Goal: Obtain resource: Obtain resource

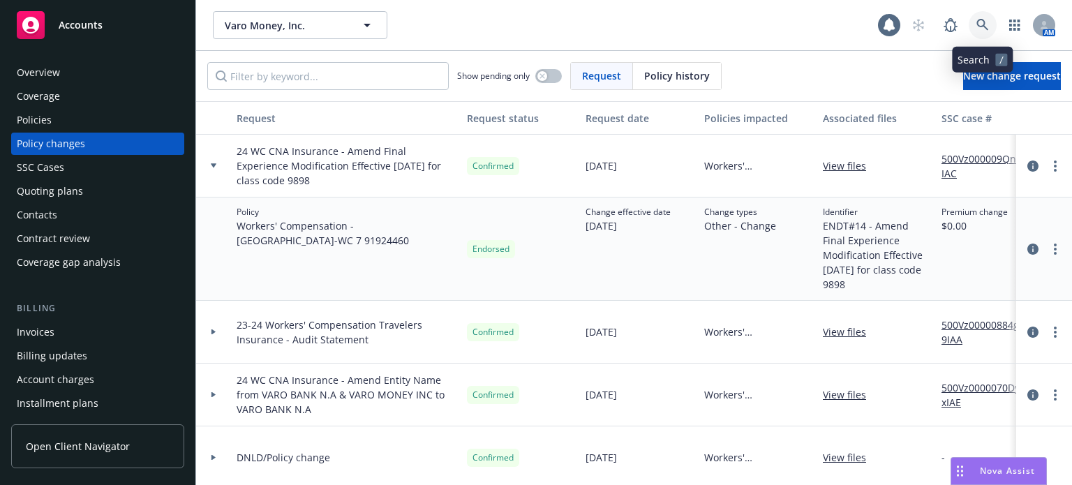
click at [986, 22] on icon at bounding box center [982, 25] width 13 height 13
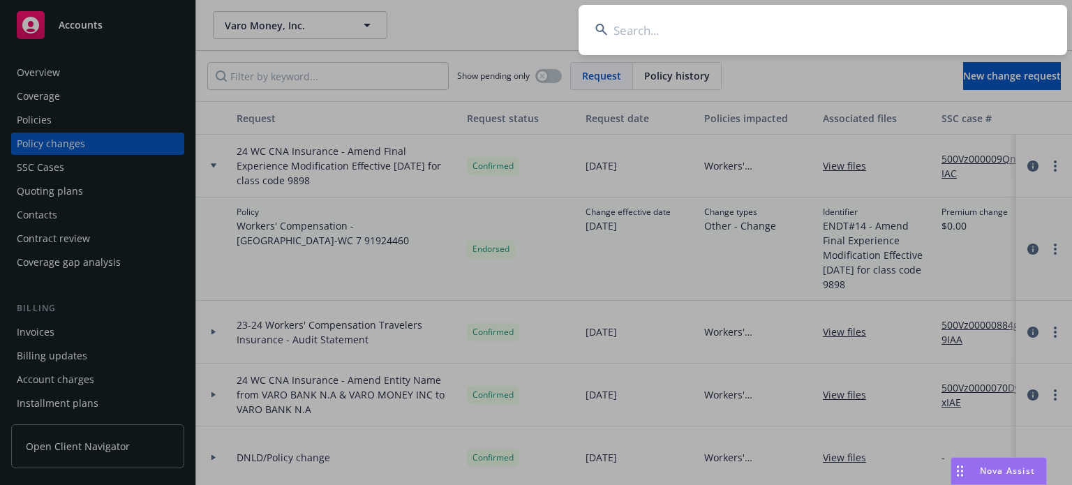
click at [664, 35] on input at bounding box center [822, 30] width 488 height 50
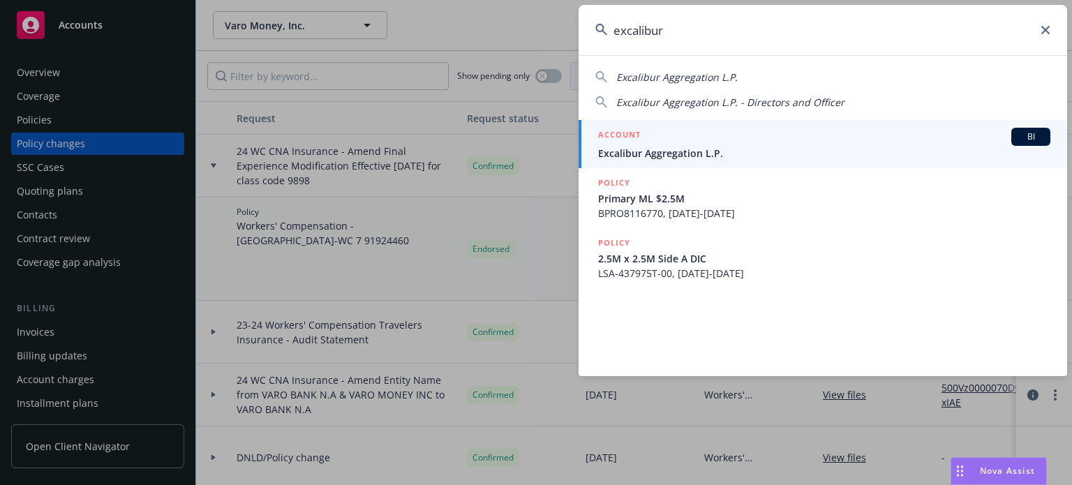
type input "excalibur"
click at [687, 144] on div "ACCOUNT BI" at bounding box center [824, 137] width 452 height 18
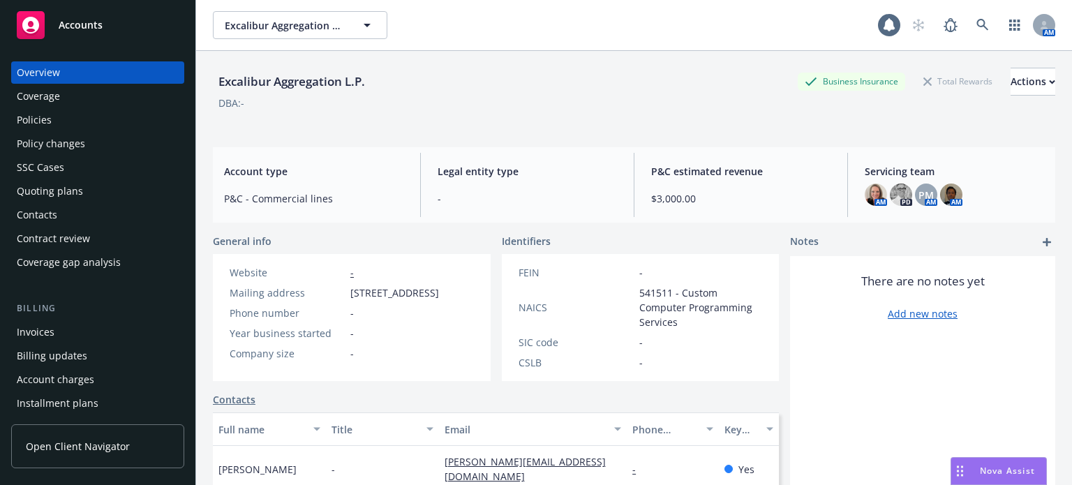
click at [61, 123] on div "Policies" at bounding box center [98, 120] width 162 height 22
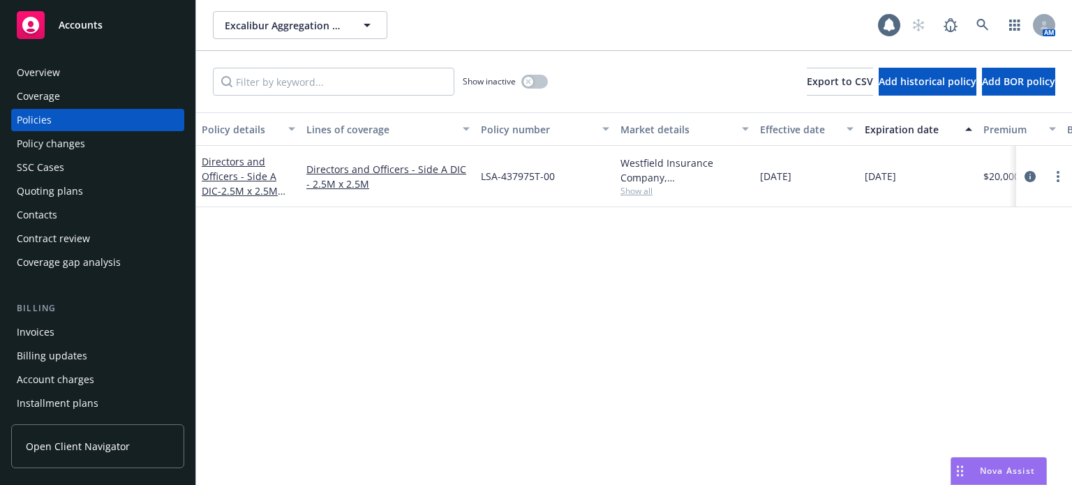
click at [633, 192] on span "Show all" at bounding box center [684, 191] width 128 height 12
click at [55, 181] on div "Quoting plans" at bounding box center [50, 191] width 66 height 22
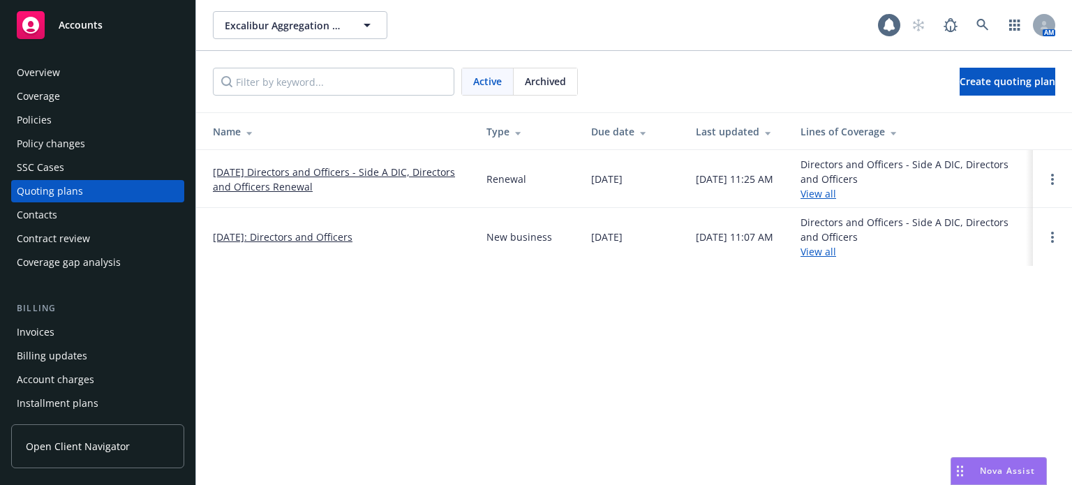
click at [282, 183] on link "[DATE] Directors and Officers - Side A DIC, Directors and Officers Renewal" at bounding box center [338, 179] width 251 height 29
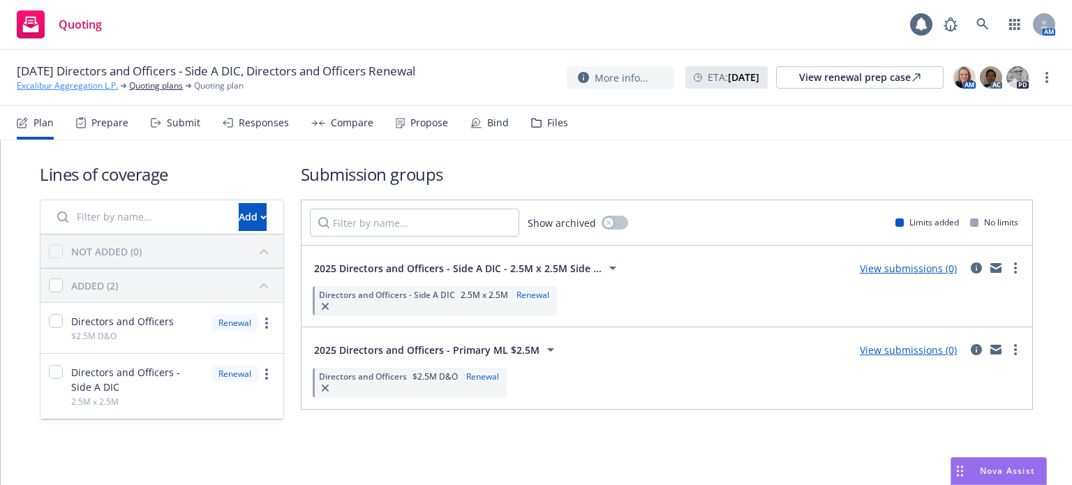
click at [83, 89] on link "Excalibur Aggregation L.P." at bounding box center [67, 86] width 101 height 13
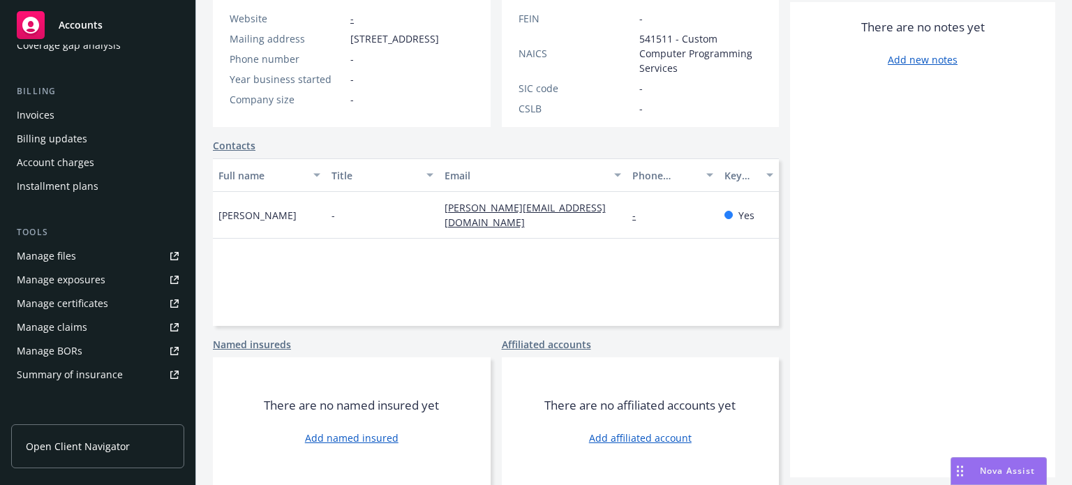
scroll to position [214, 0]
click at [67, 250] on div "Manage files" at bounding box center [46, 259] width 59 height 22
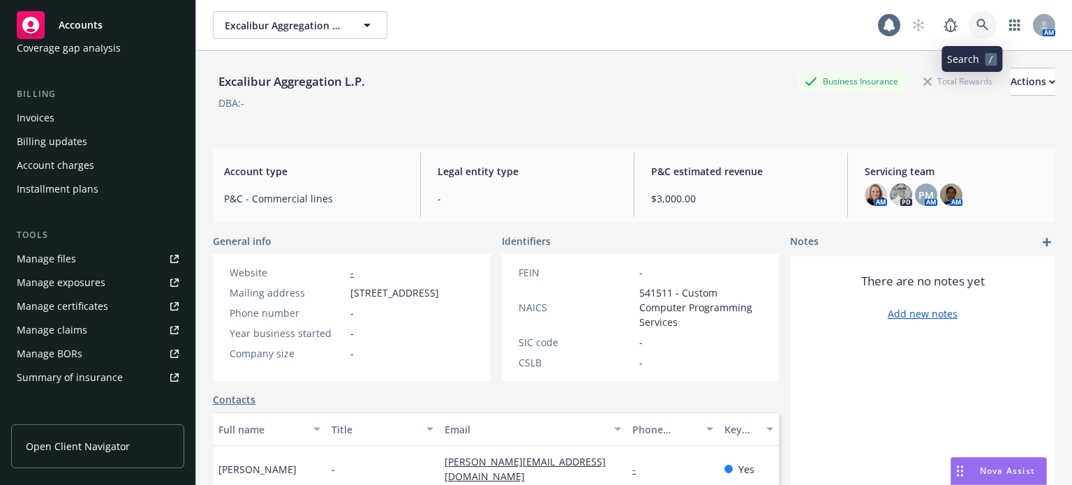
click at [968, 16] on link at bounding box center [982, 25] width 28 height 28
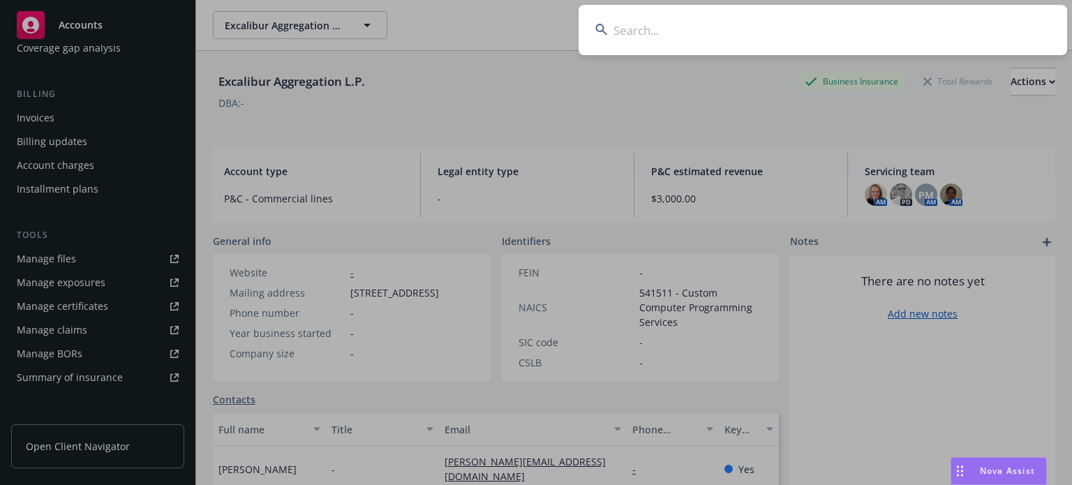
click at [740, 27] on input at bounding box center [822, 30] width 488 height 50
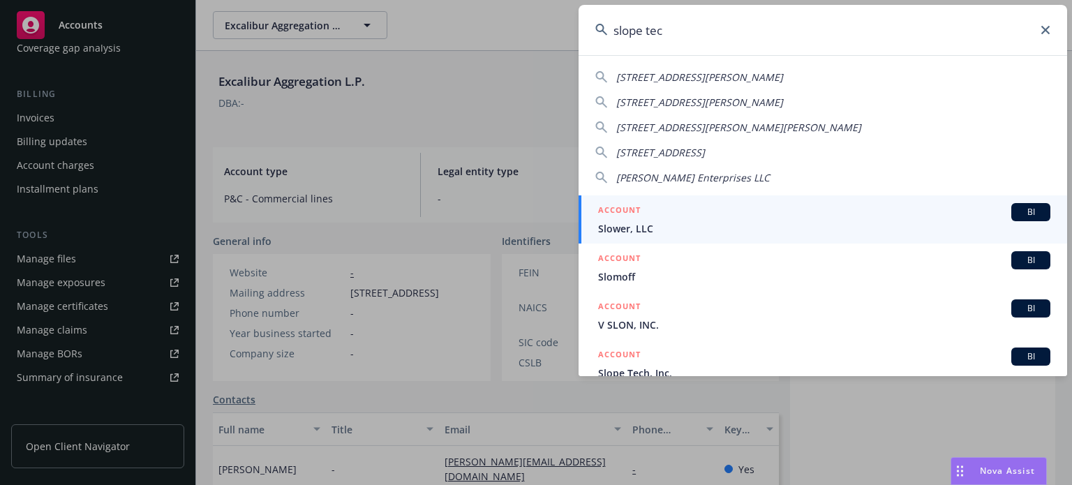
type input "slope tech"
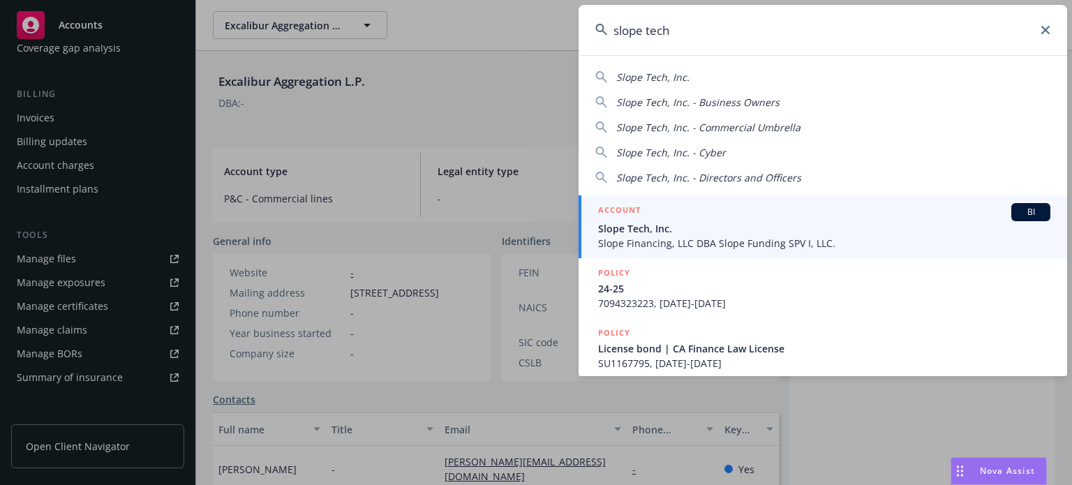
click at [664, 221] on span "Slope Tech, Inc." at bounding box center [824, 228] width 452 height 15
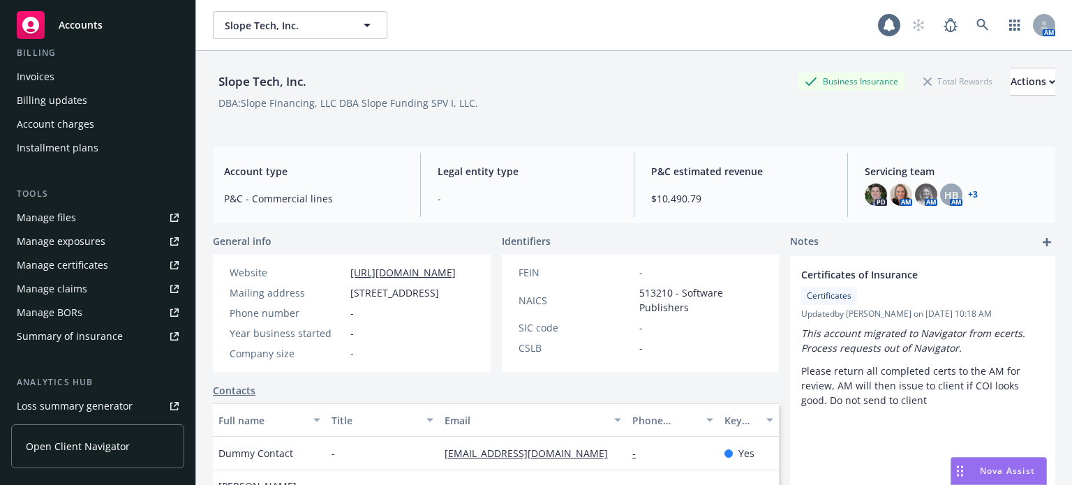
scroll to position [279, 0]
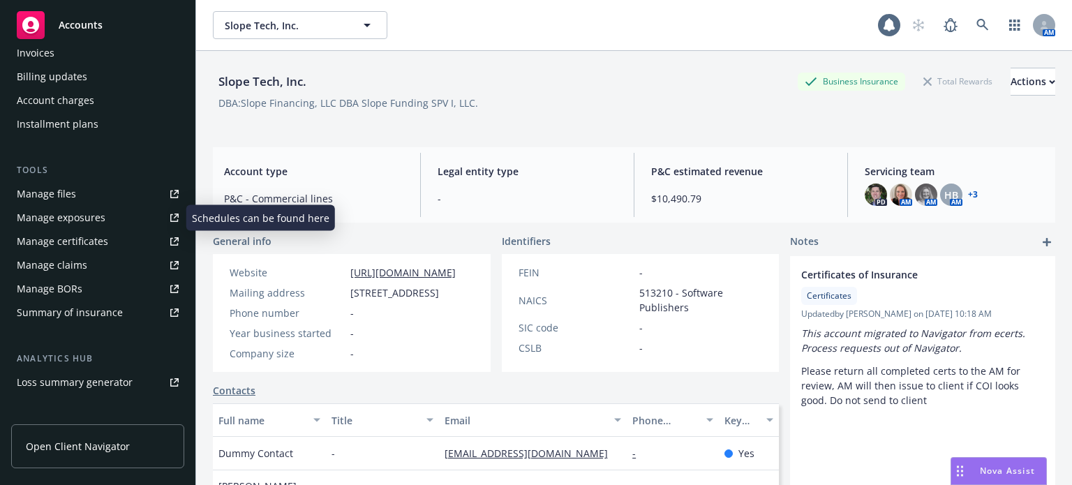
click at [78, 197] on link "Manage files" at bounding box center [97, 194] width 173 height 22
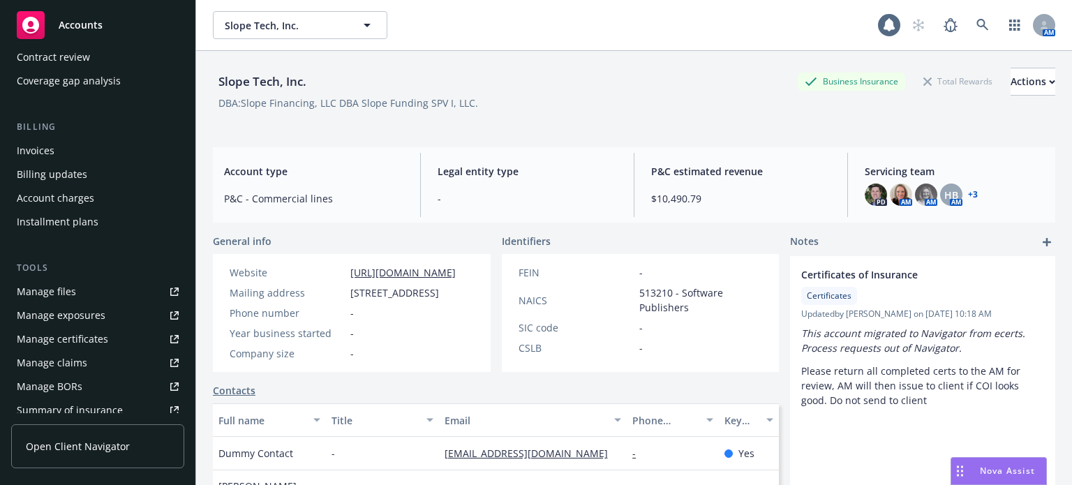
scroll to position [0, 0]
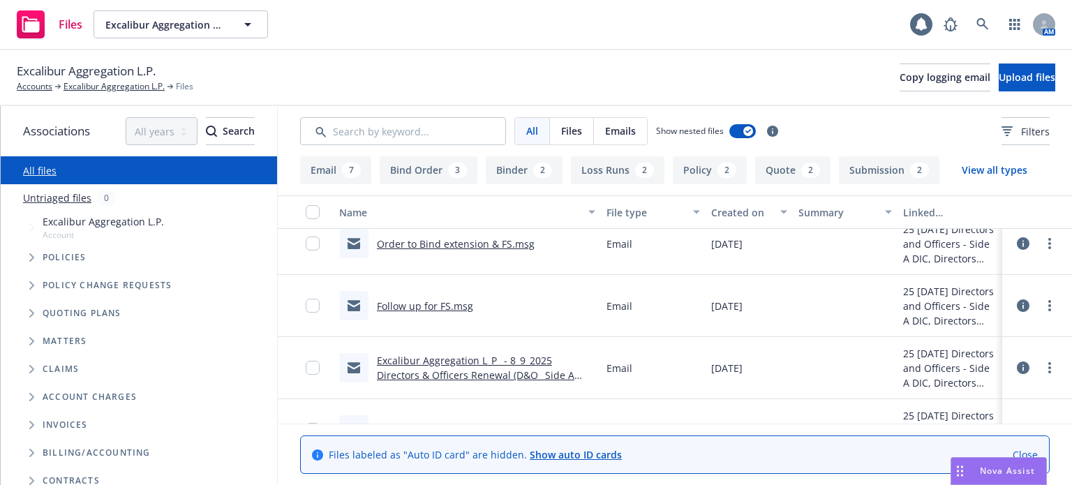
scroll to position [209, 0]
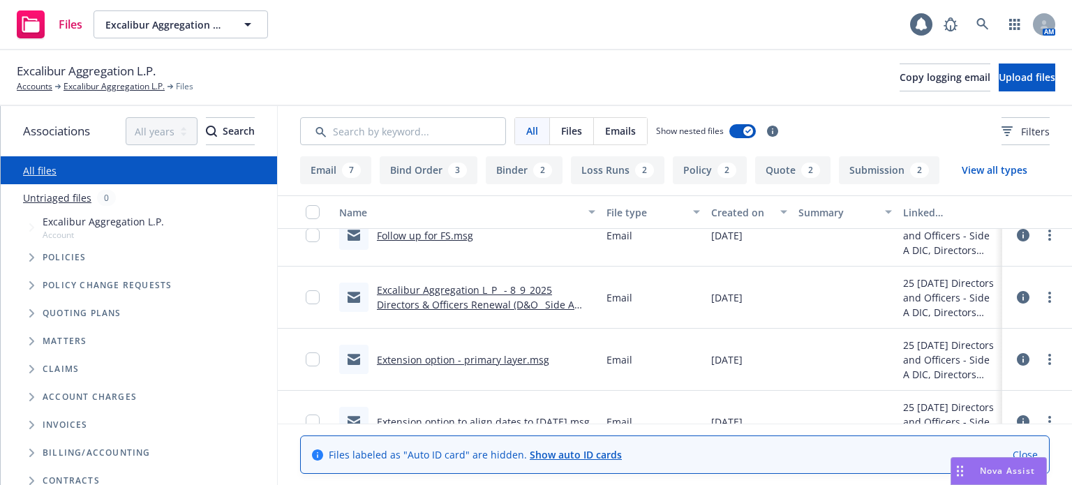
click at [447, 362] on link "Extension option - primary layer.msg" at bounding box center [463, 359] width 172 height 13
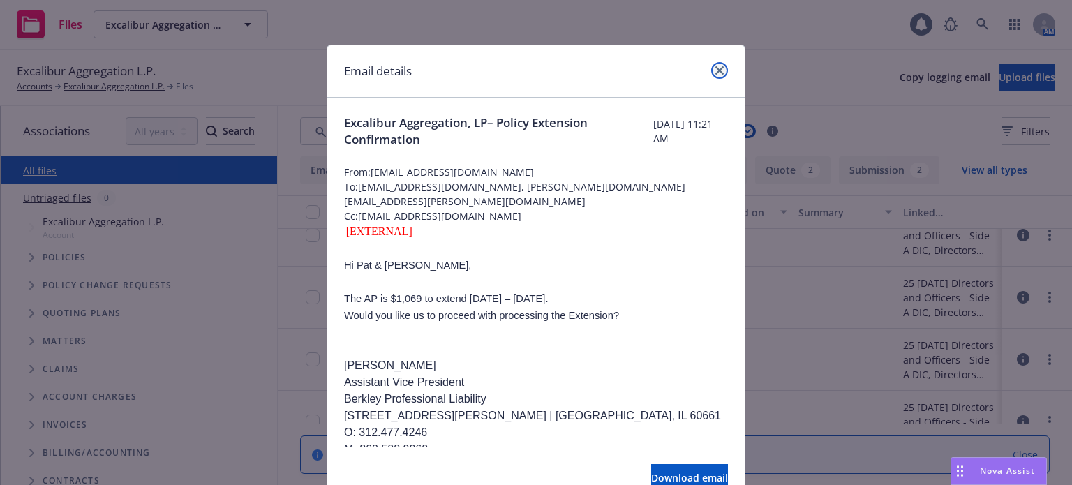
click at [717, 68] on icon "close" at bounding box center [719, 70] width 8 height 8
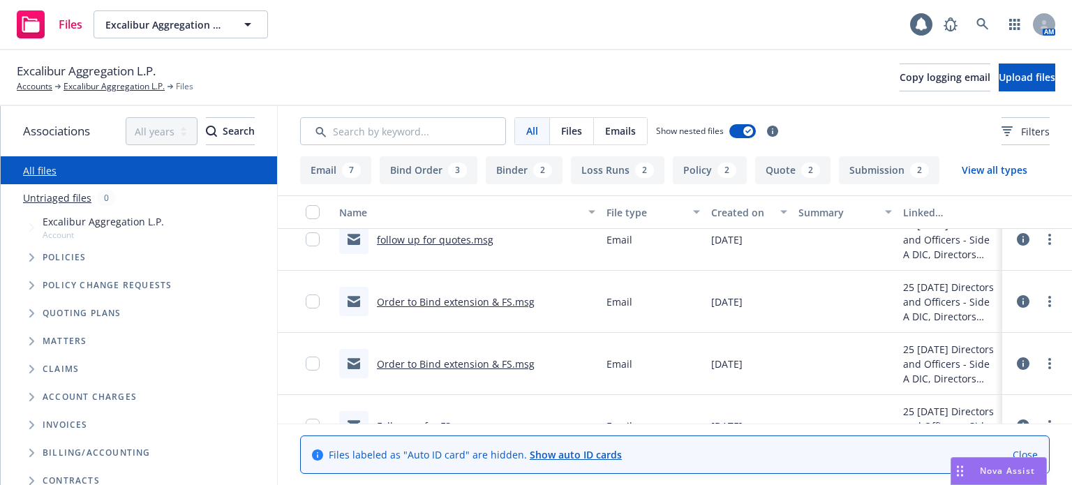
scroll to position [0, 0]
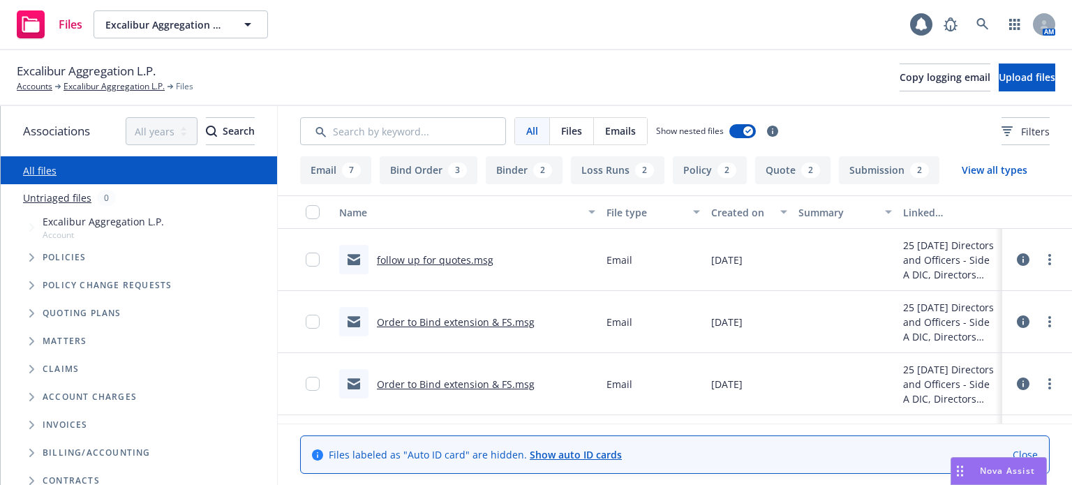
click at [460, 325] on link "Order to Bind extension & FS.msg" at bounding box center [456, 321] width 158 height 13
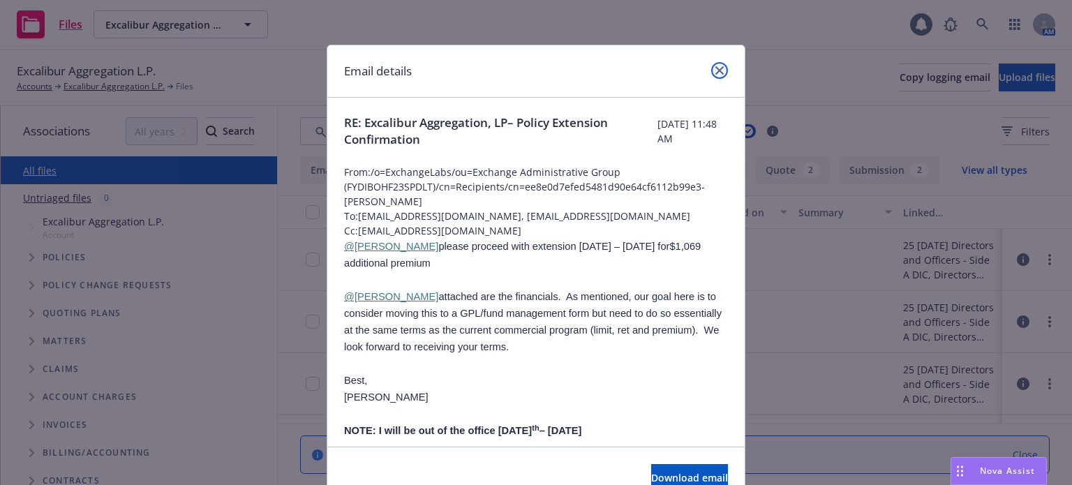
click at [715, 68] on icon "close" at bounding box center [719, 70] width 8 height 8
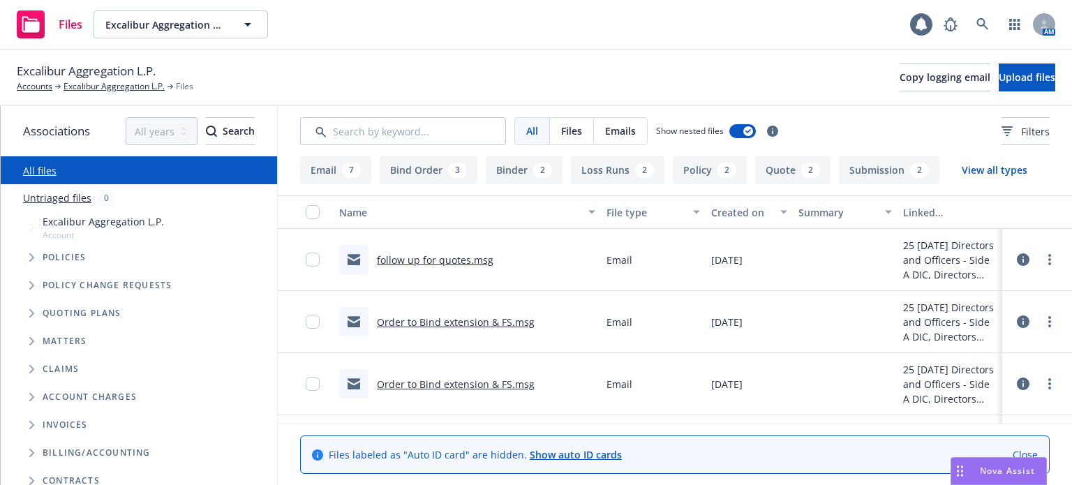
click at [436, 268] on div "follow up for quotes.msg" at bounding box center [416, 259] width 154 height 29
click at [433, 256] on link "follow up for quotes.msg" at bounding box center [435, 259] width 117 height 13
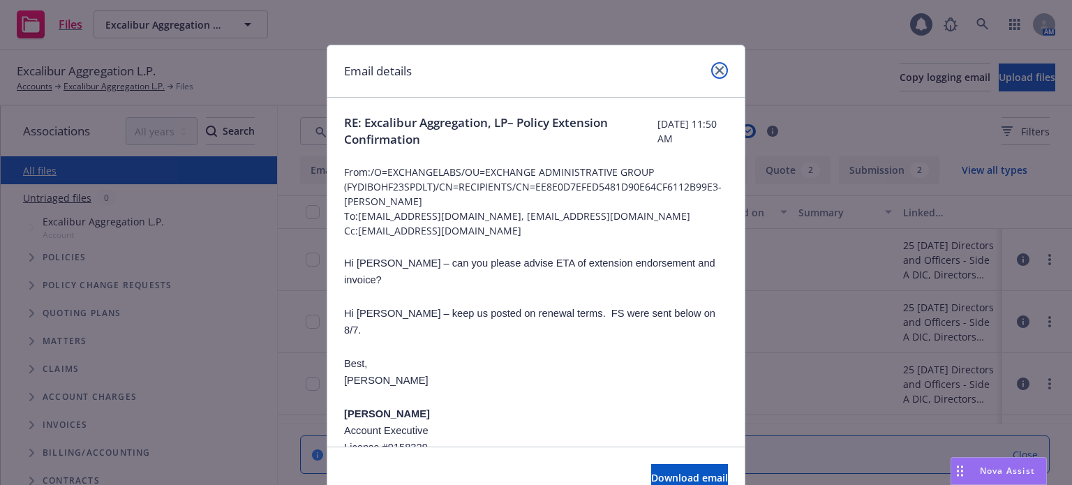
click at [717, 69] on icon "close" at bounding box center [719, 70] width 8 height 8
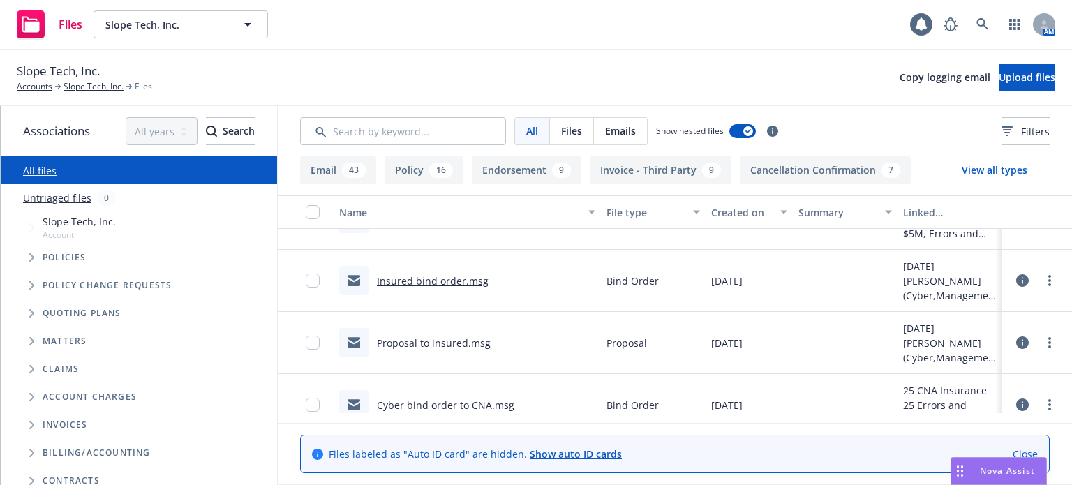
scroll to position [419, 0]
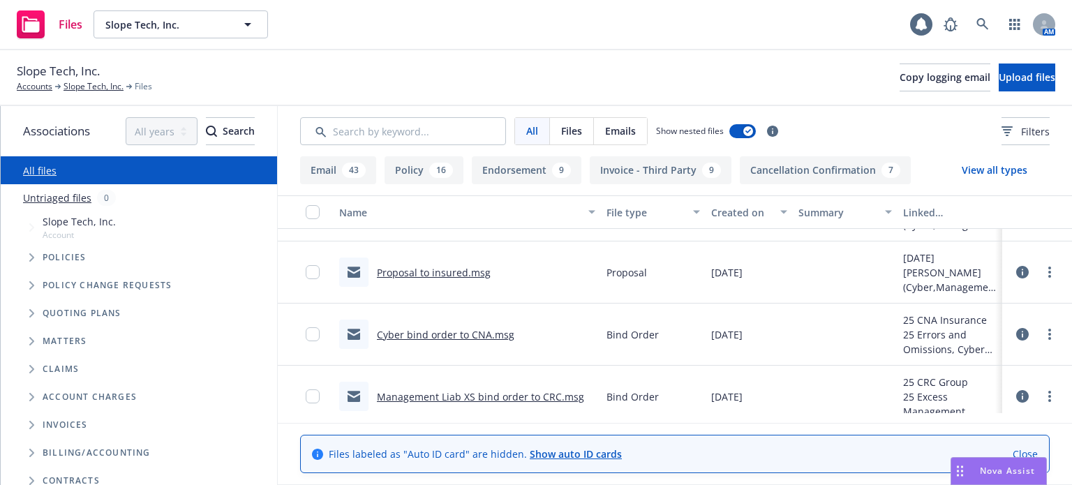
click at [456, 336] on link "Cyber bind order to CNA.msg" at bounding box center [445, 334] width 137 height 13
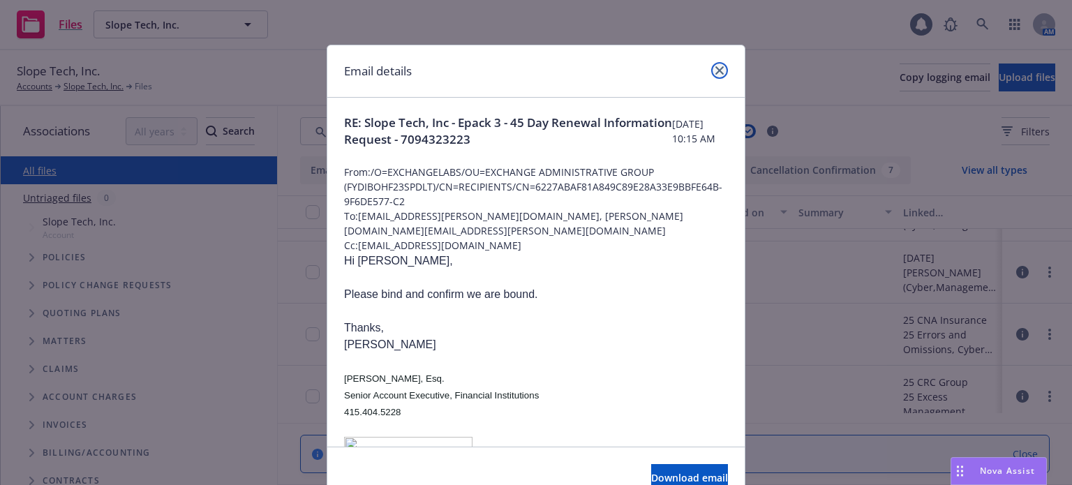
click at [719, 68] on link "close" at bounding box center [719, 70] width 17 height 17
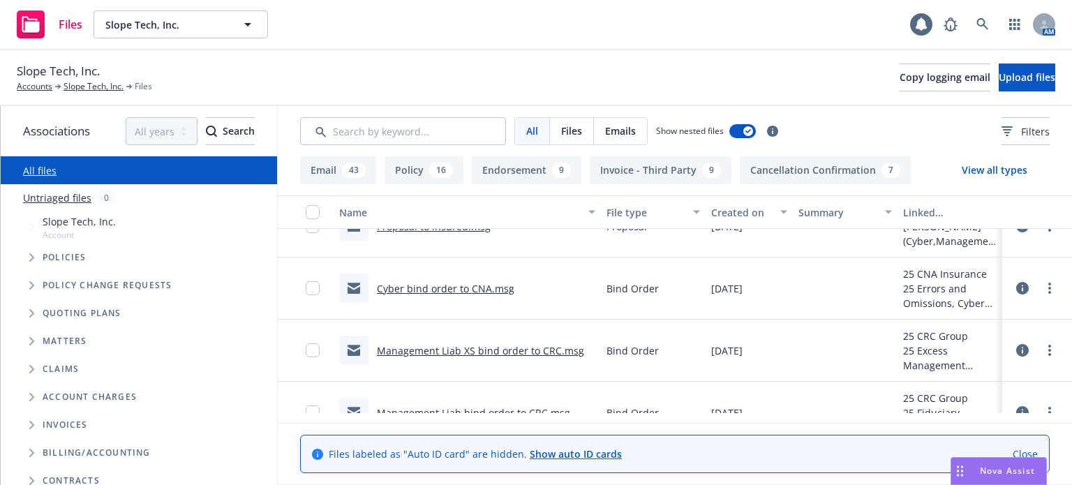
scroll to position [488, 0]
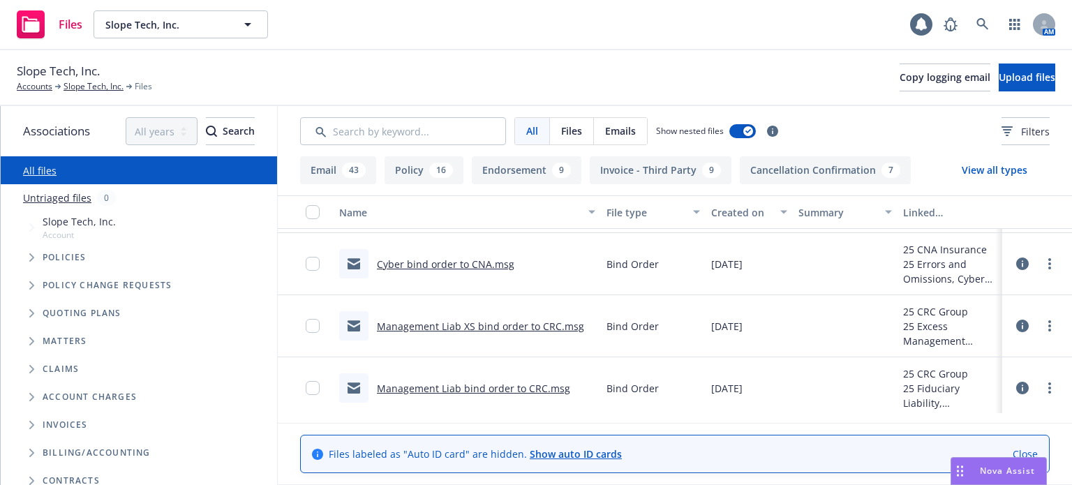
click at [488, 386] on link "Management Liab bind order to CRC.msg" at bounding box center [473, 388] width 193 height 13
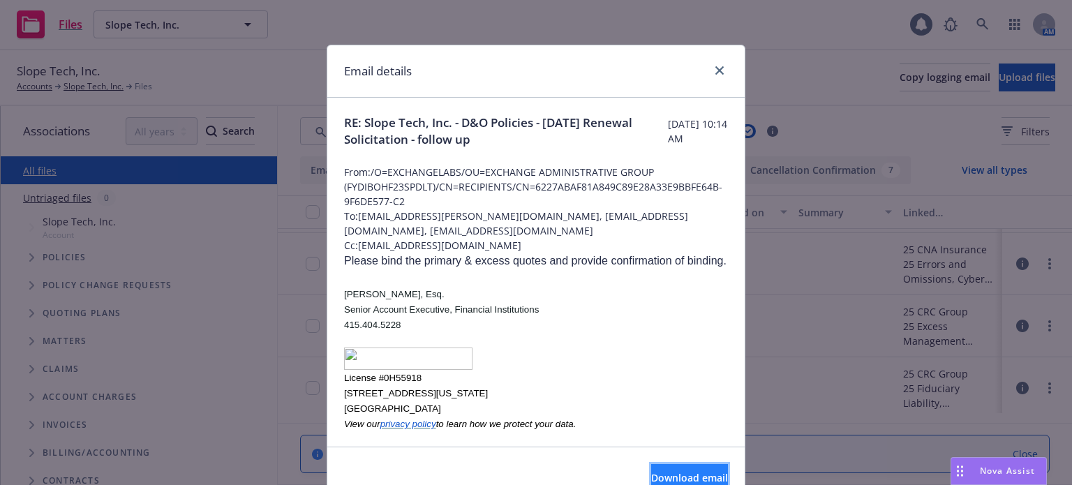
click at [662, 465] on button "Download email" at bounding box center [689, 478] width 77 height 28
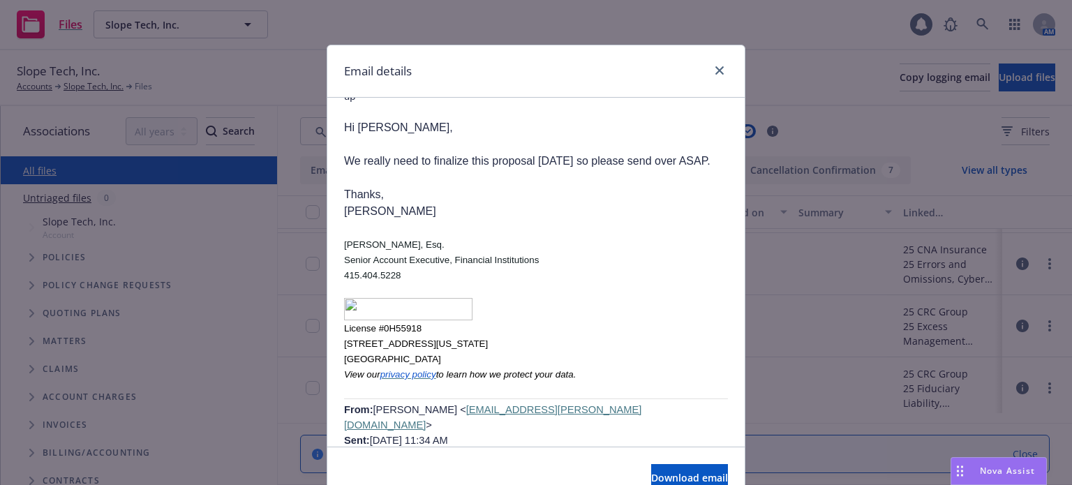
scroll to position [1186, 0]
